Goal: Information Seeking & Learning: Learn about a topic

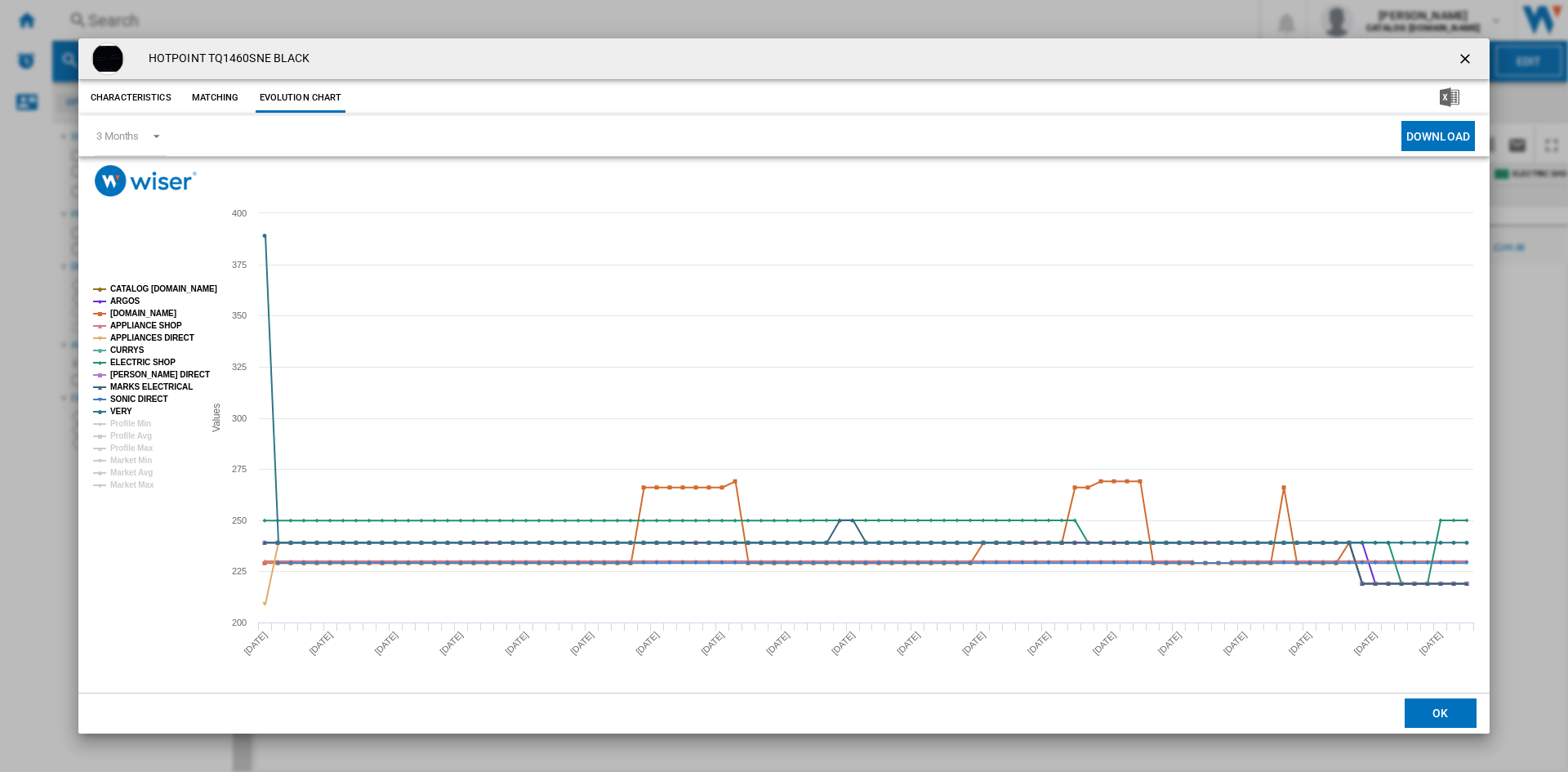
click at [1462, 53] on ng-md-icon "getI18NText('BUTTONS.CLOSE_DIALOG')" at bounding box center [1466, 60] width 19 height 19
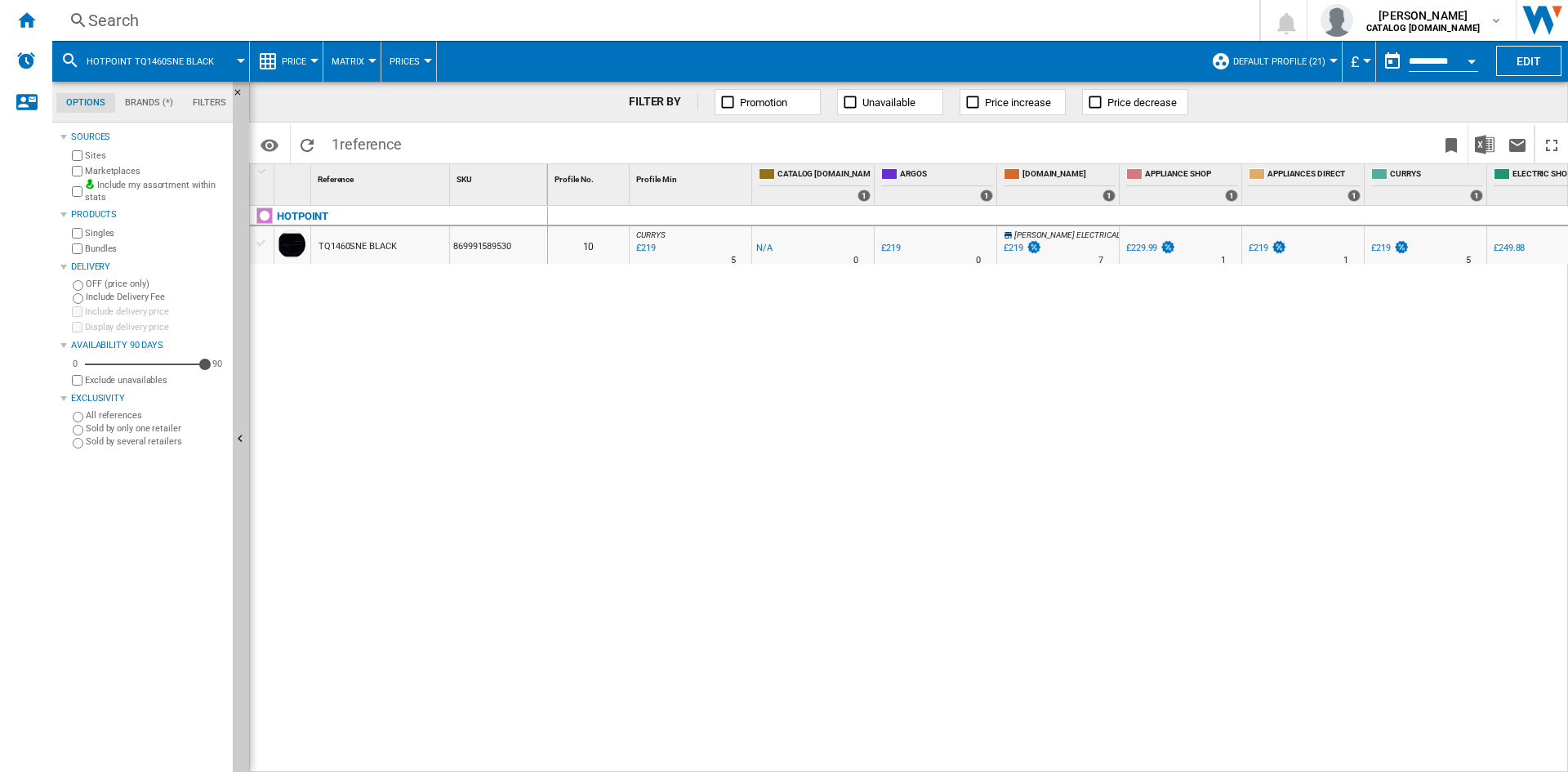
click at [154, 25] on div "Search" at bounding box center [652, 20] width 1128 height 23
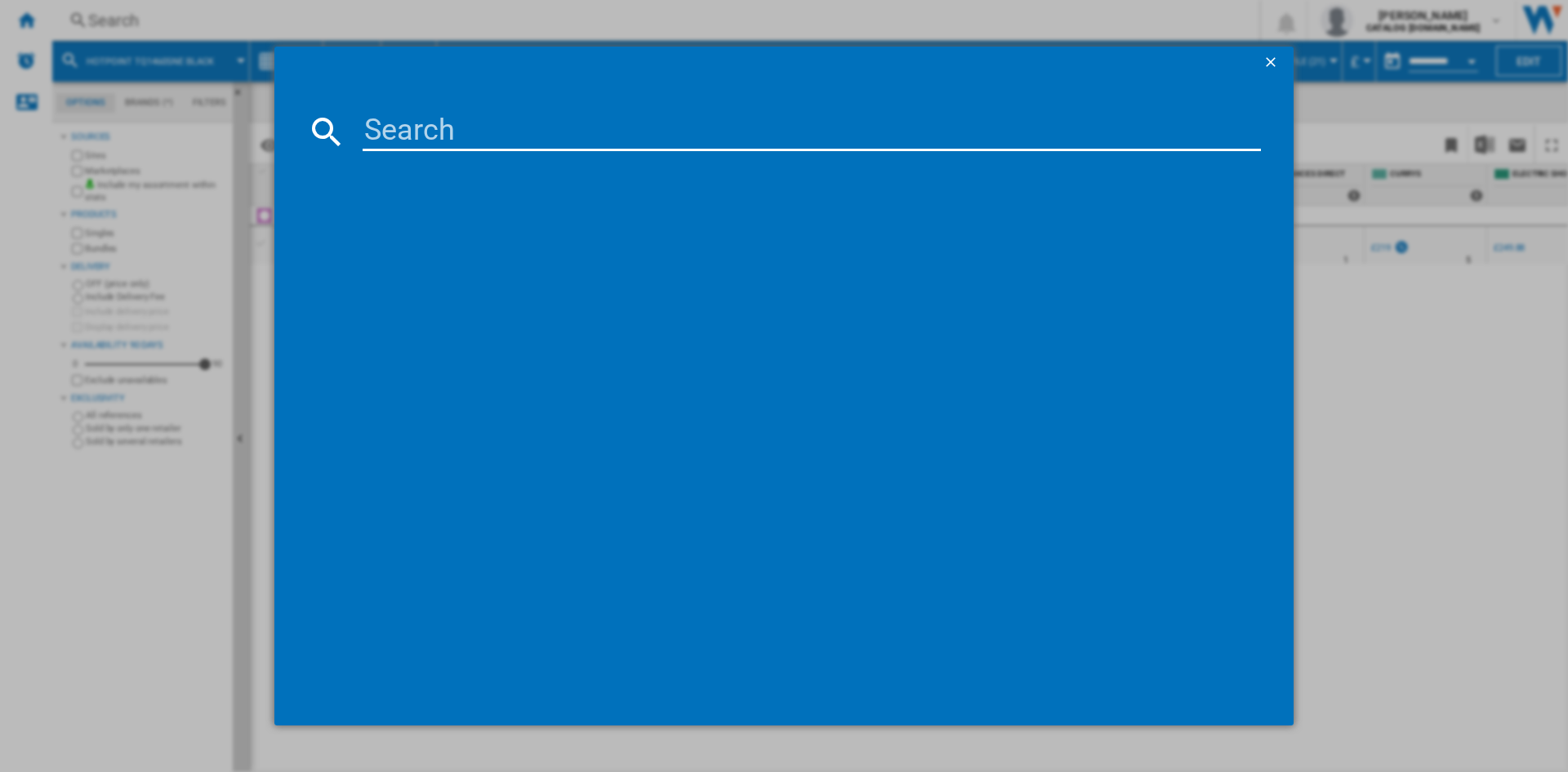
click at [411, 124] on input at bounding box center [811, 132] width 898 height 40
type input "hpk26363xbr5"
click at [459, 238] on div "HOTPOINT HPK26363XBR5 BLACK" at bounding box center [795, 238] width 882 height 17
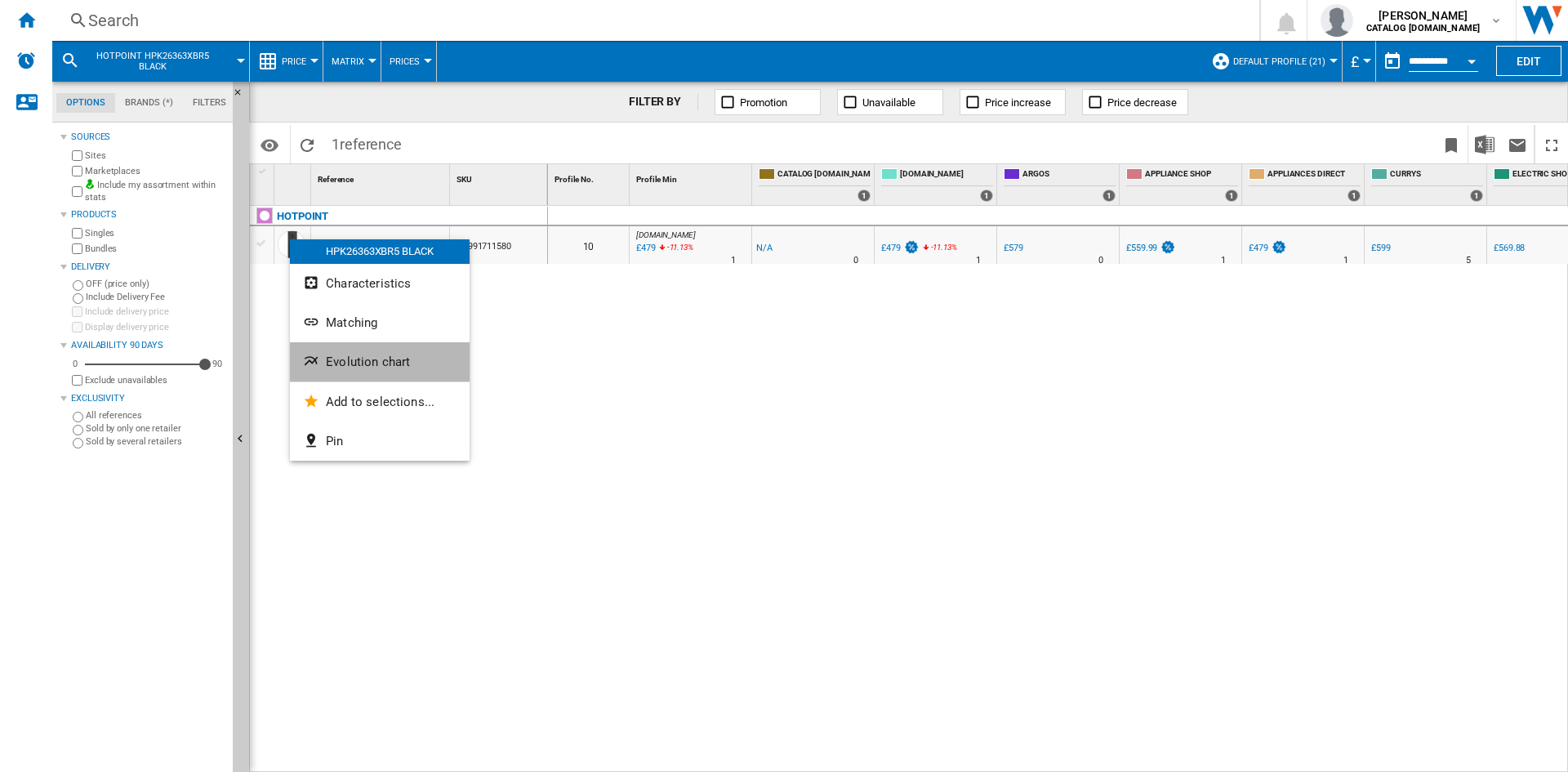
click at [367, 367] on span "Evolution chart" at bounding box center [367, 362] width 84 height 15
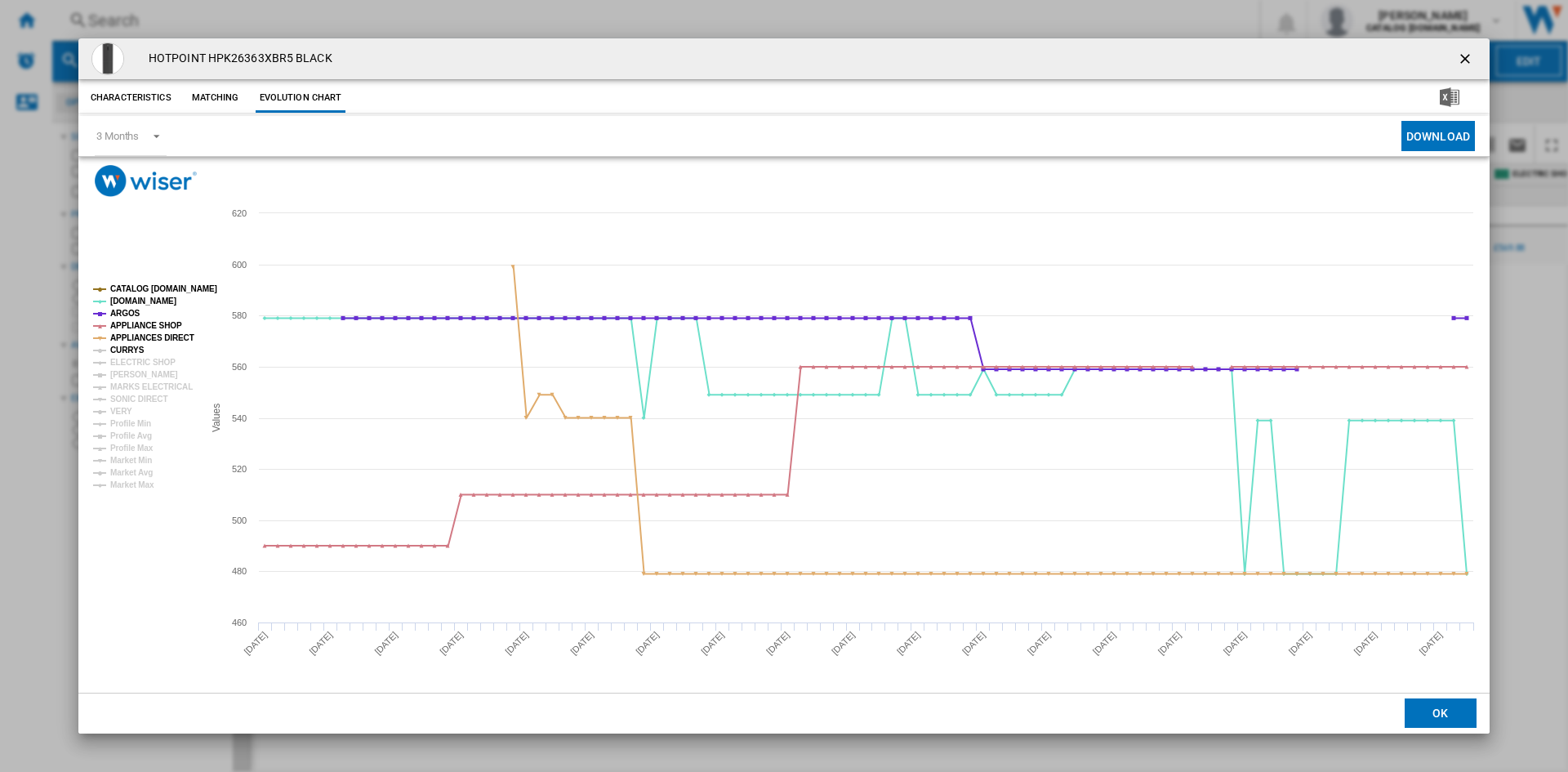
click at [125, 350] on tspan "CURRYS" at bounding box center [127, 351] width 34 height 9
click at [137, 362] on tspan "ELECTRIC SHOP" at bounding box center [143, 363] width 65 height 9
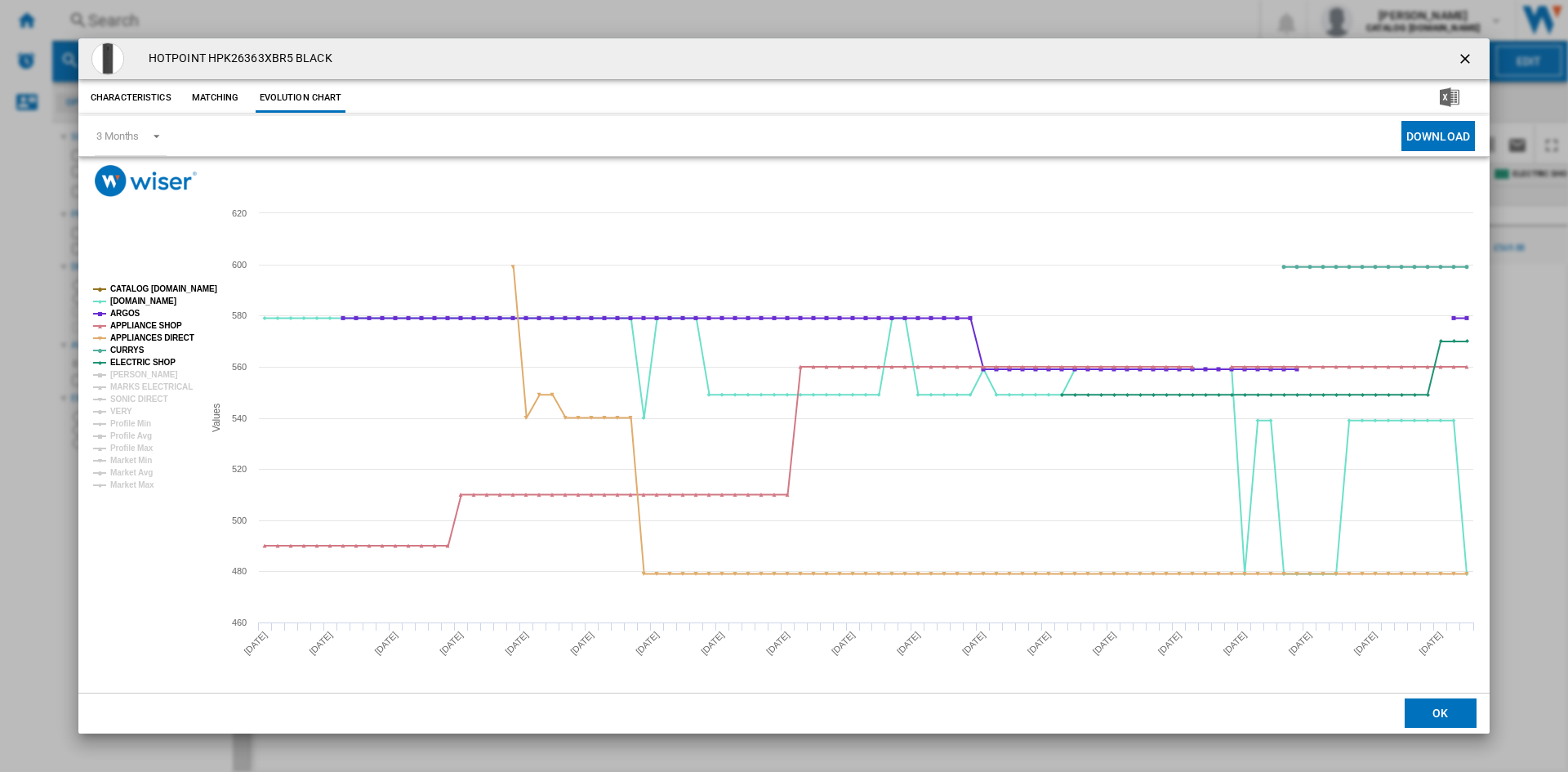
click at [134, 372] on tspan "[PERSON_NAME]" at bounding box center [144, 374] width 68 height 9
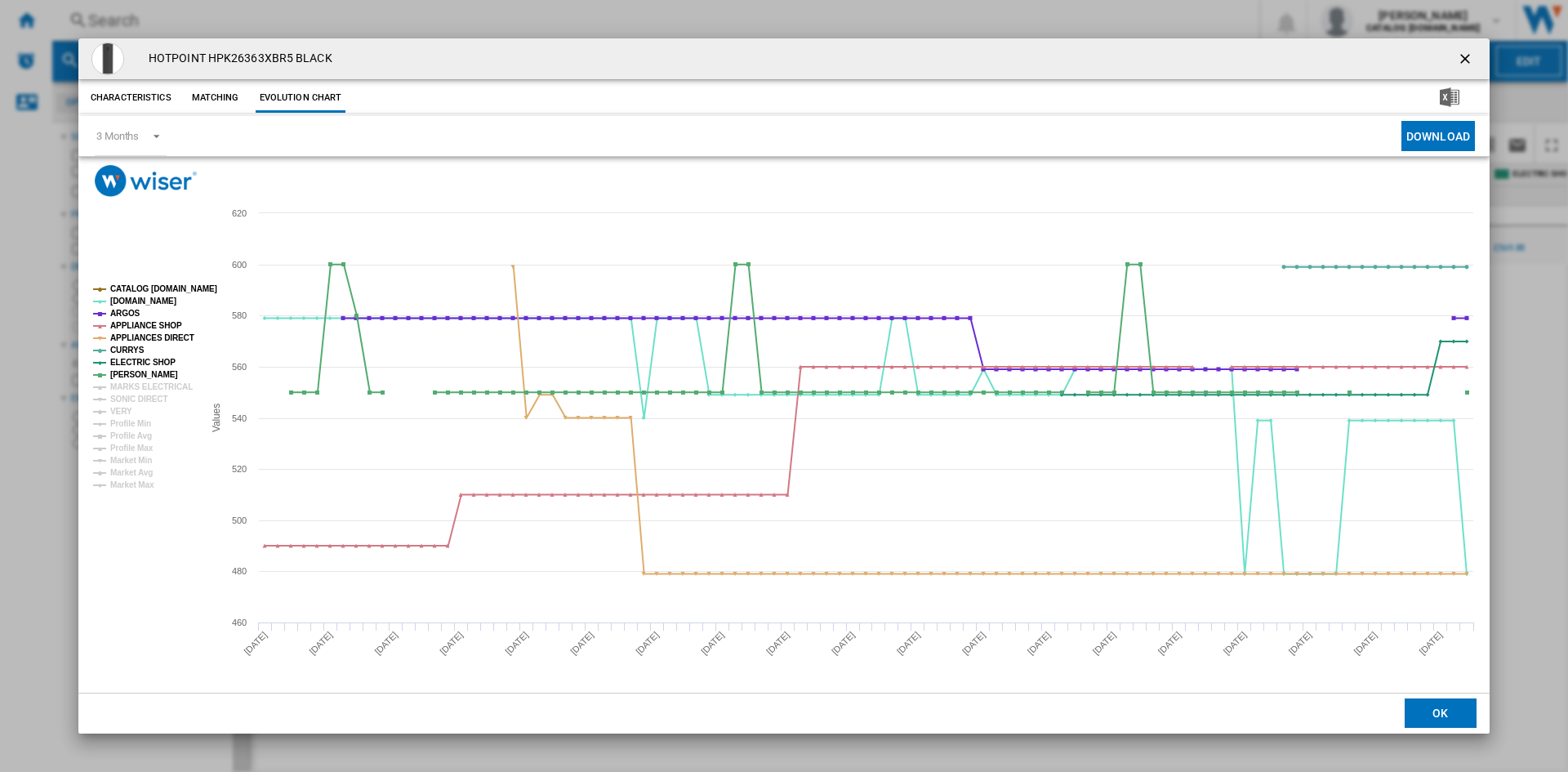
click at [139, 386] on tspan "MARKS ELECTRICAL" at bounding box center [152, 387] width 83 height 9
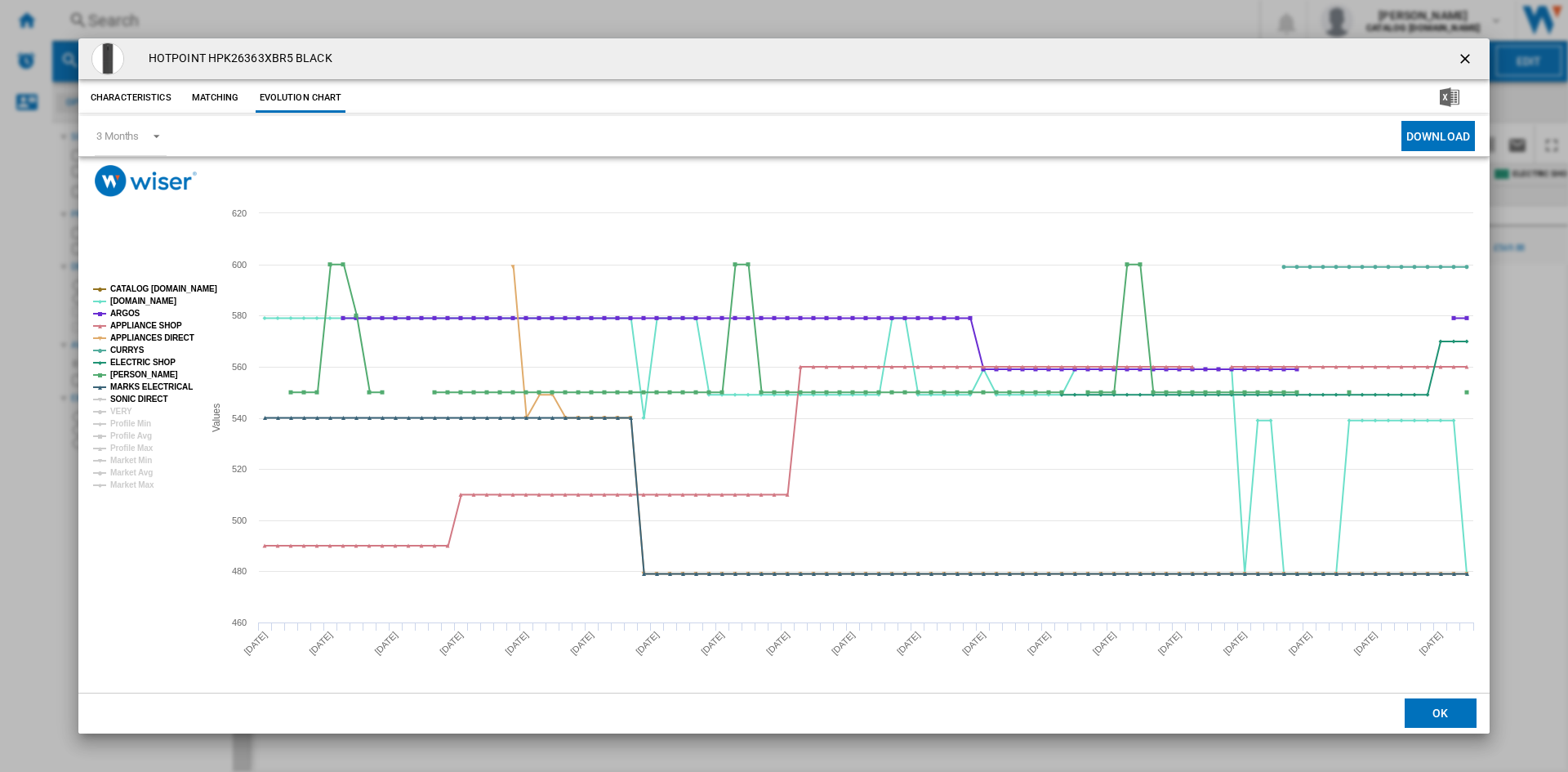
click at [138, 400] on tspan "SONIC DIRECT" at bounding box center [139, 399] width 57 height 9
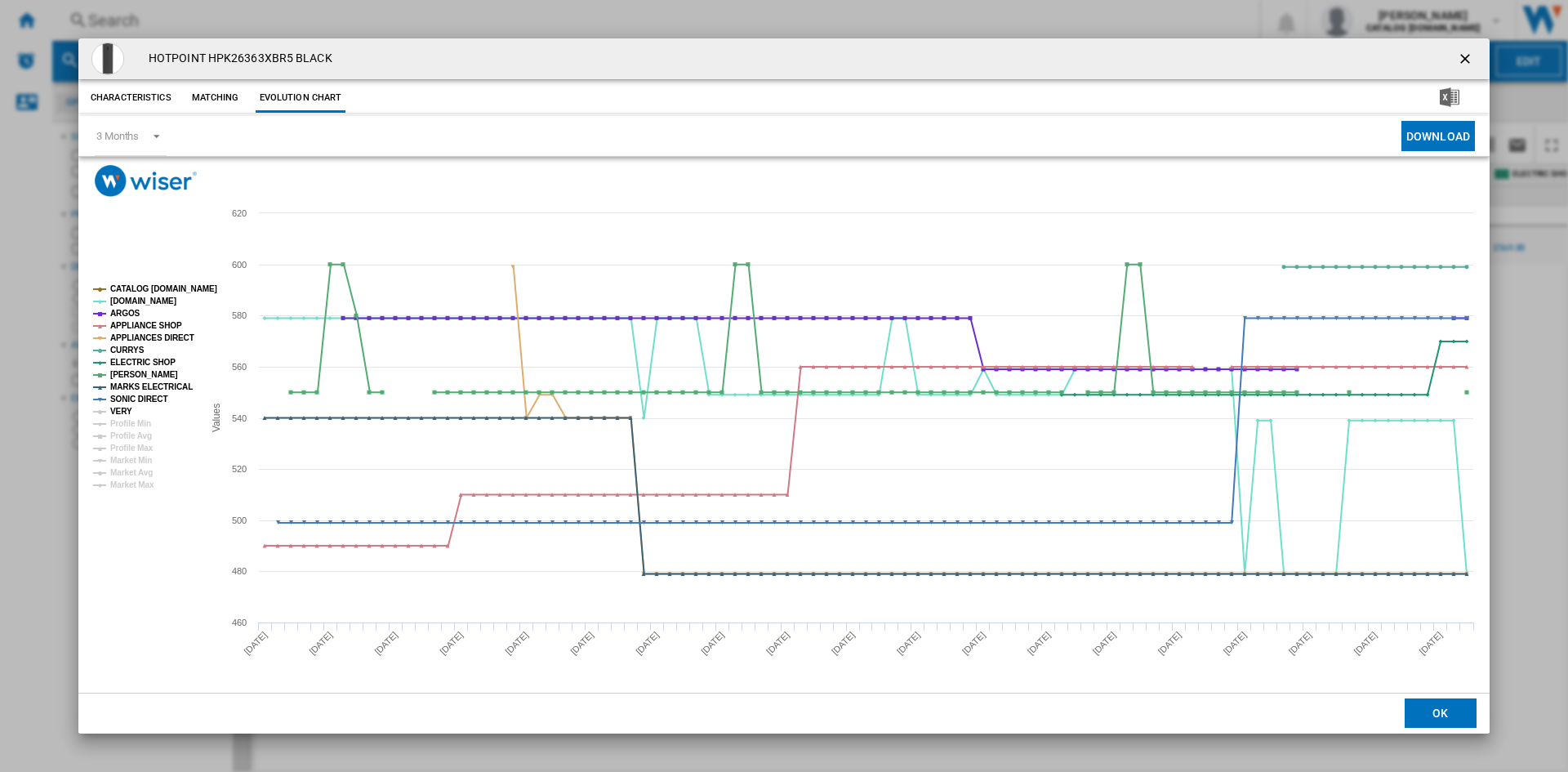
click at [122, 412] on tspan "VERY" at bounding box center [121, 411] width 22 height 9
